Goal: Check status: Check status

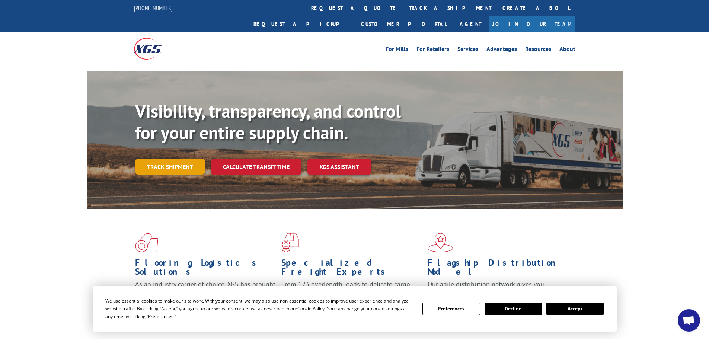
click at [172, 159] on link "Track shipment" at bounding box center [170, 167] width 70 height 16
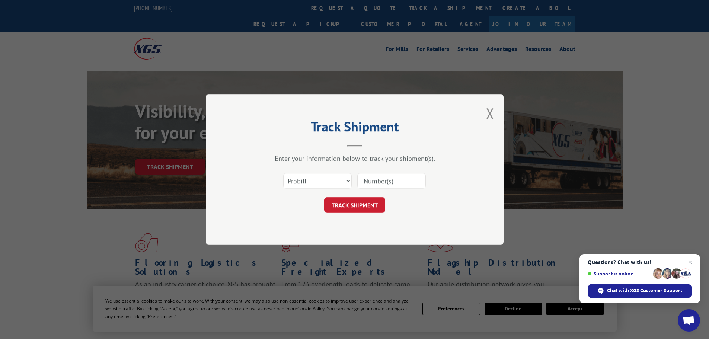
click at [382, 182] on input at bounding box center [391, 181] width 68 height 16
paste input "17471956"
type input "17471956"
click at [355, 203] on button "TRACK SHIPMENT" at bounding box center [354, 205] width 61 height 16
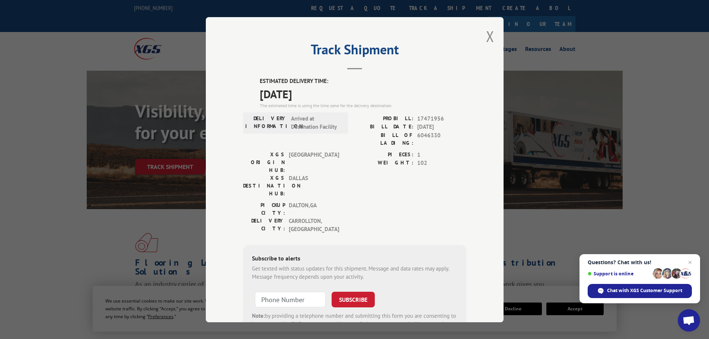
click at [383, 201] on div "PICKUP CITY: [GEOGRAPHIC_DATA] , [GEOGRAPHIC_DATA]: [GEOGRAPHIC_DATA] , [GEOGRA…" at bounding box center [354, 219] width 223 height 36
click at [488, 39] on button "Close modal" at bounding box center [490, 36] width 8 height 20
